Goal: Transaction & Acquisition: Purchase product/service

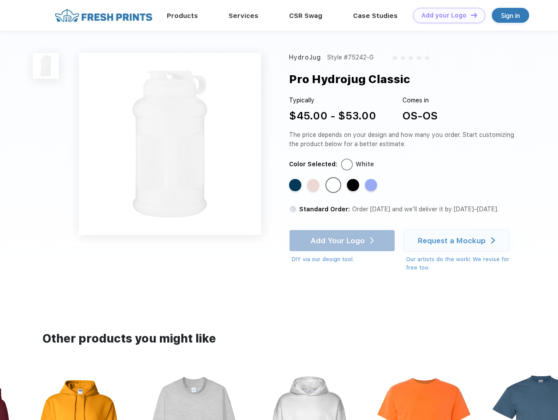
click at [446, 15] on link "Add your Logo Design Tool" at bounding box center [449, 15] width 72 height 15
click at [0, 0] on div "Design Tool" at bounding box center [0, 0] width 0 height 0
click at [470, 15] on link "Add your Logo Design Tool" at bounding box center [449, 15] width 72 height 15
click at [46, 66] on img at bounding box center [46, 66] width 26 height 26
click at [296, 186] on div "Standard Color" at bounding box center [295, 185] width 12 height 12
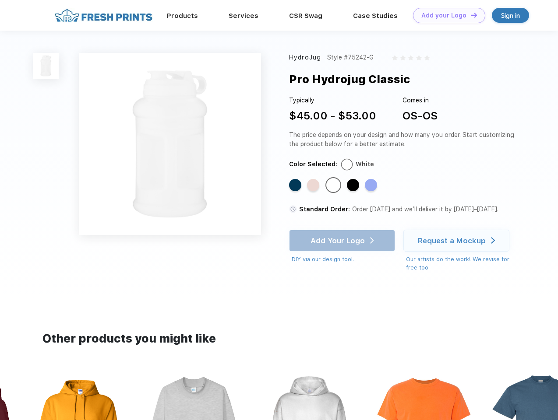
click at [314, 186] on div "Standard Color" at bounding box center [313, 185] width 12 height 12
click at [334, 186] on div "Standard Color" at bounding box center [333, 185] width 12 height 12
click at [354, 186] on div "Standard Color" at bounding box center [353, 185] width 12 height 12
click at [372, 186] on div "Standard Color" at bounding box center [371, 185] width 12 height 12
click at [343, 241] on div "Add Your Logo DIY via our design tool. Ah shoot! This product isn't up in our d…" at bounding box center [342, 247] width 106 height 34
